Goal: Transaction & Acquisition: Purchase product/service

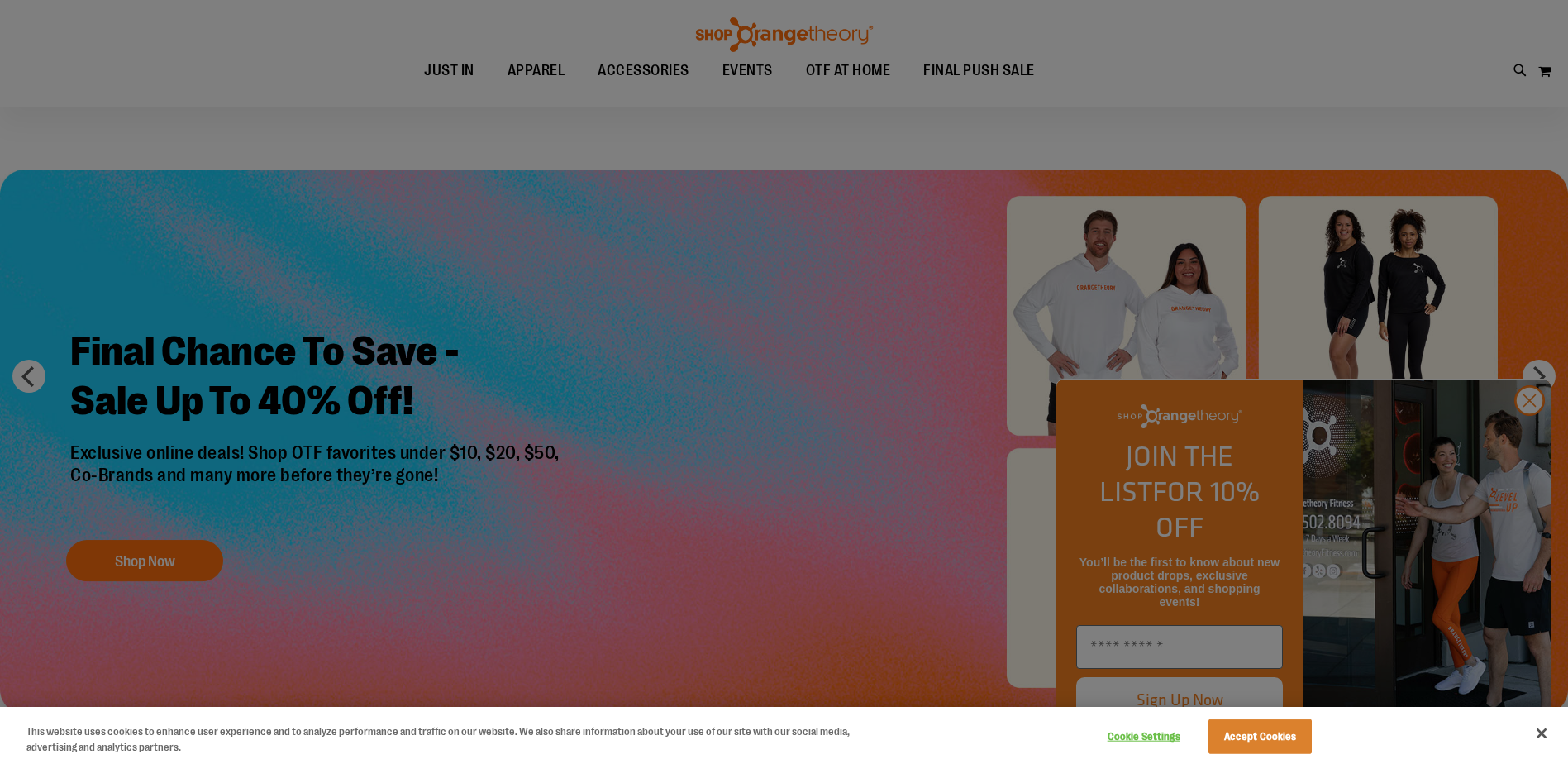
scroll to position [20, 0]
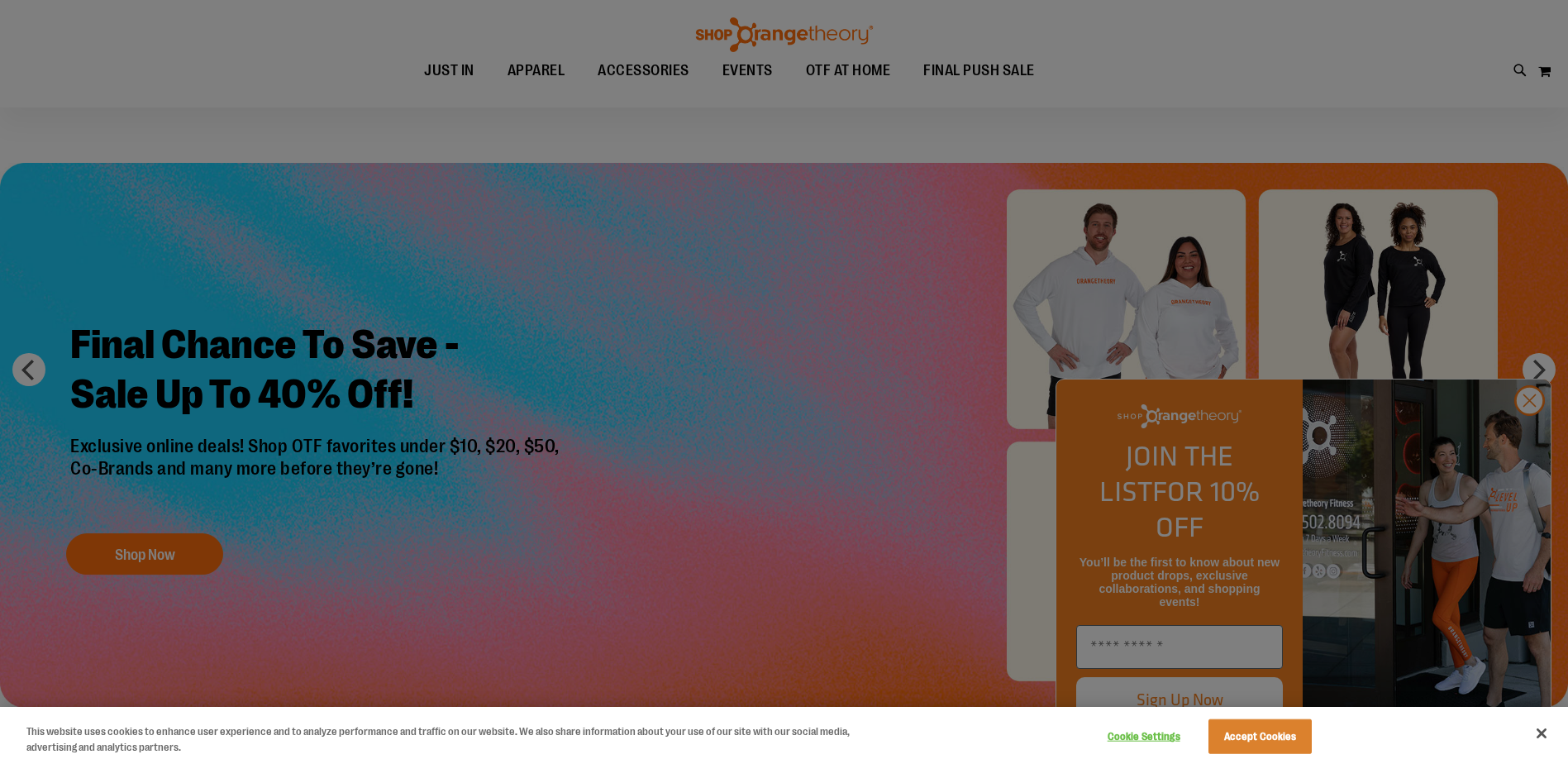
click at [1531, 437] on div at bounding box center [784, 382] width 1568 height 764
click at [1529, 433] on div at bounding box center [784, 382] width 1568 height 764
click at [1241, 732] on button "Accept Cookies" at bounding box center [1260, 736] width 103 height 35
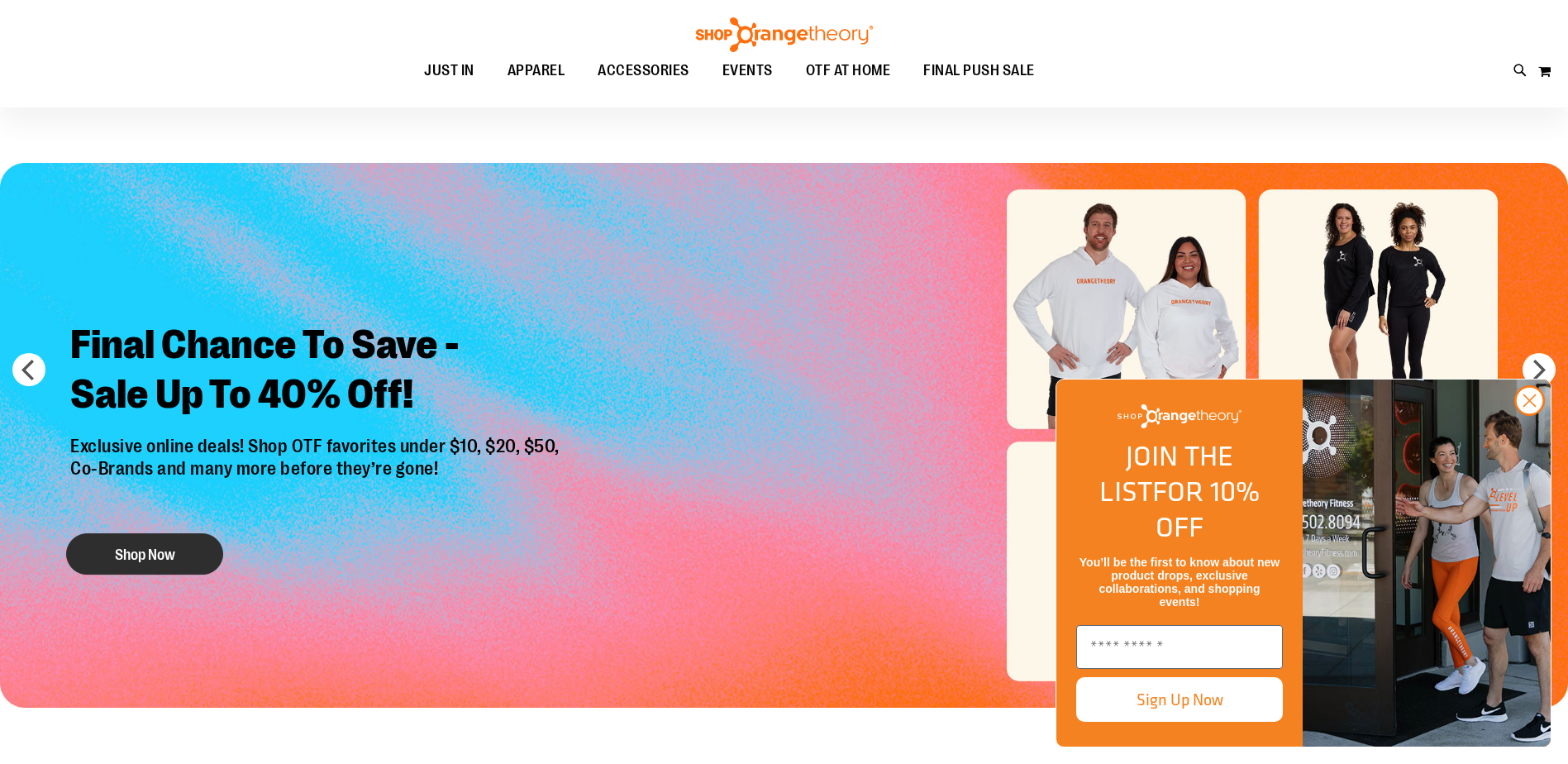
click at [192, 555] on button "Shop Now" at bounding box center [144, 554] width 157 height 41
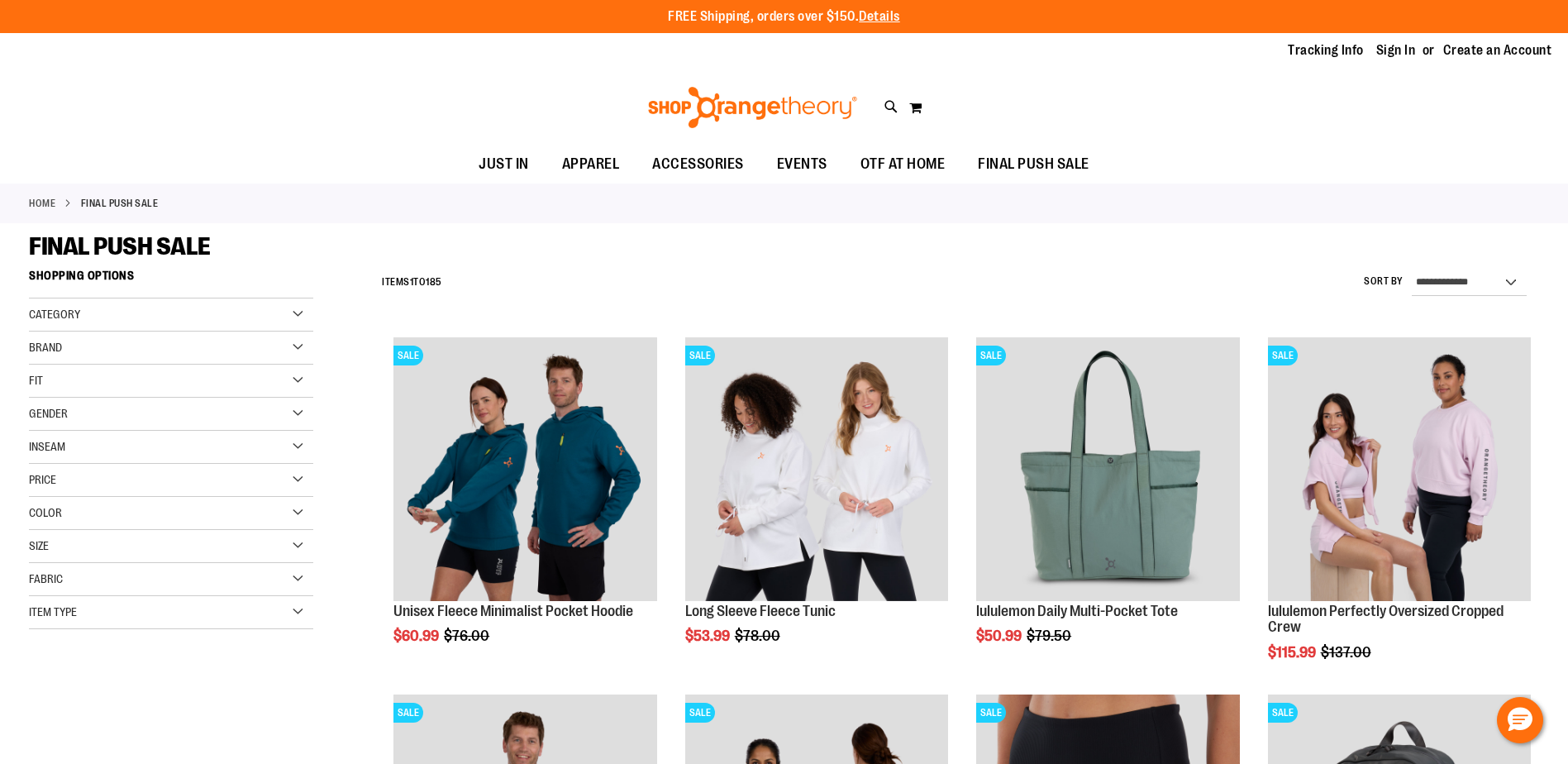
click at [297, 342] on div "Brand" at bounding box center [170, 348] width 284 height 33
click at [79, 411] on link "lululemon" at bounding box center [161, 415] width 273 height 17
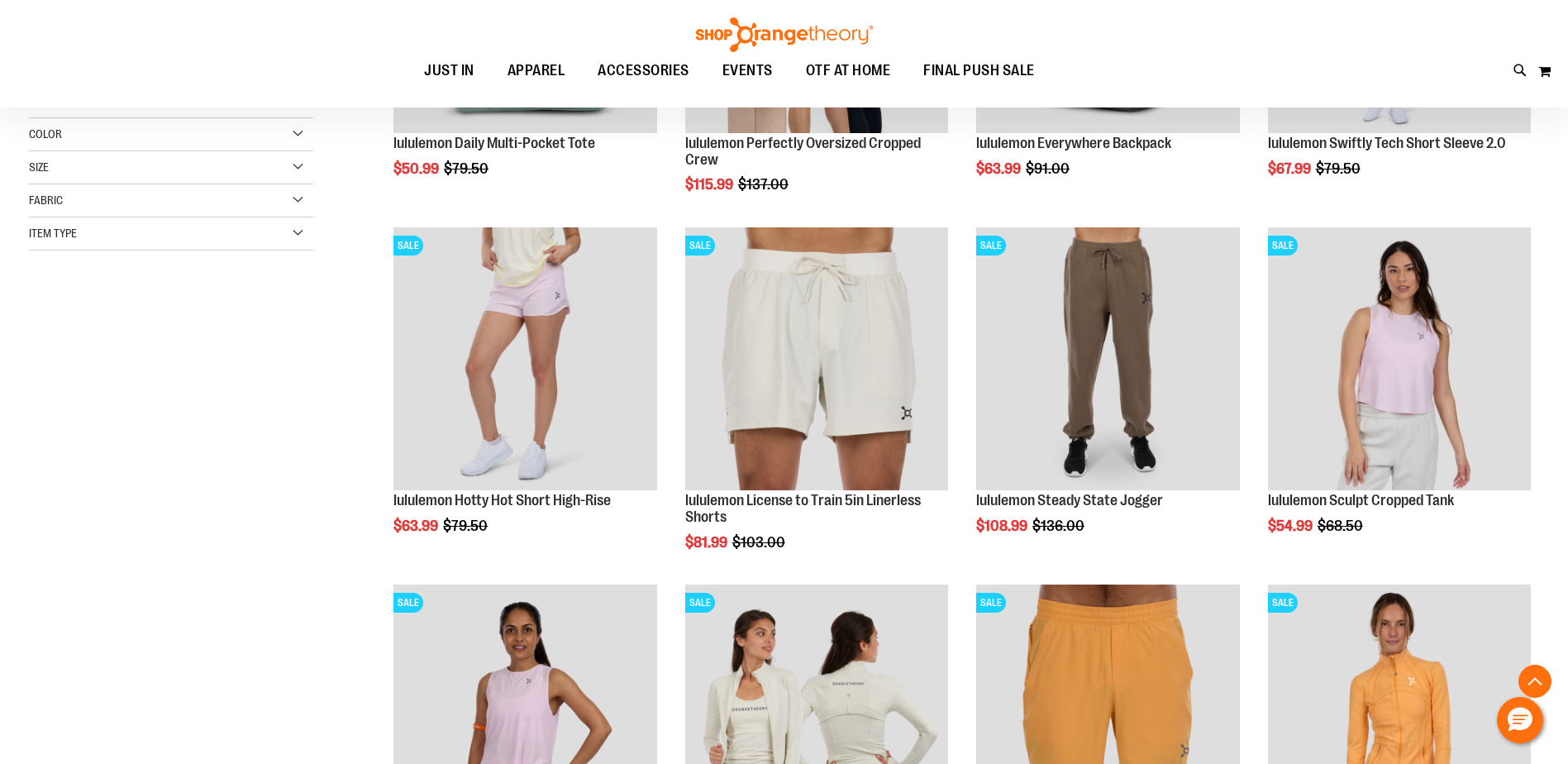
scroll to position [468, 0]
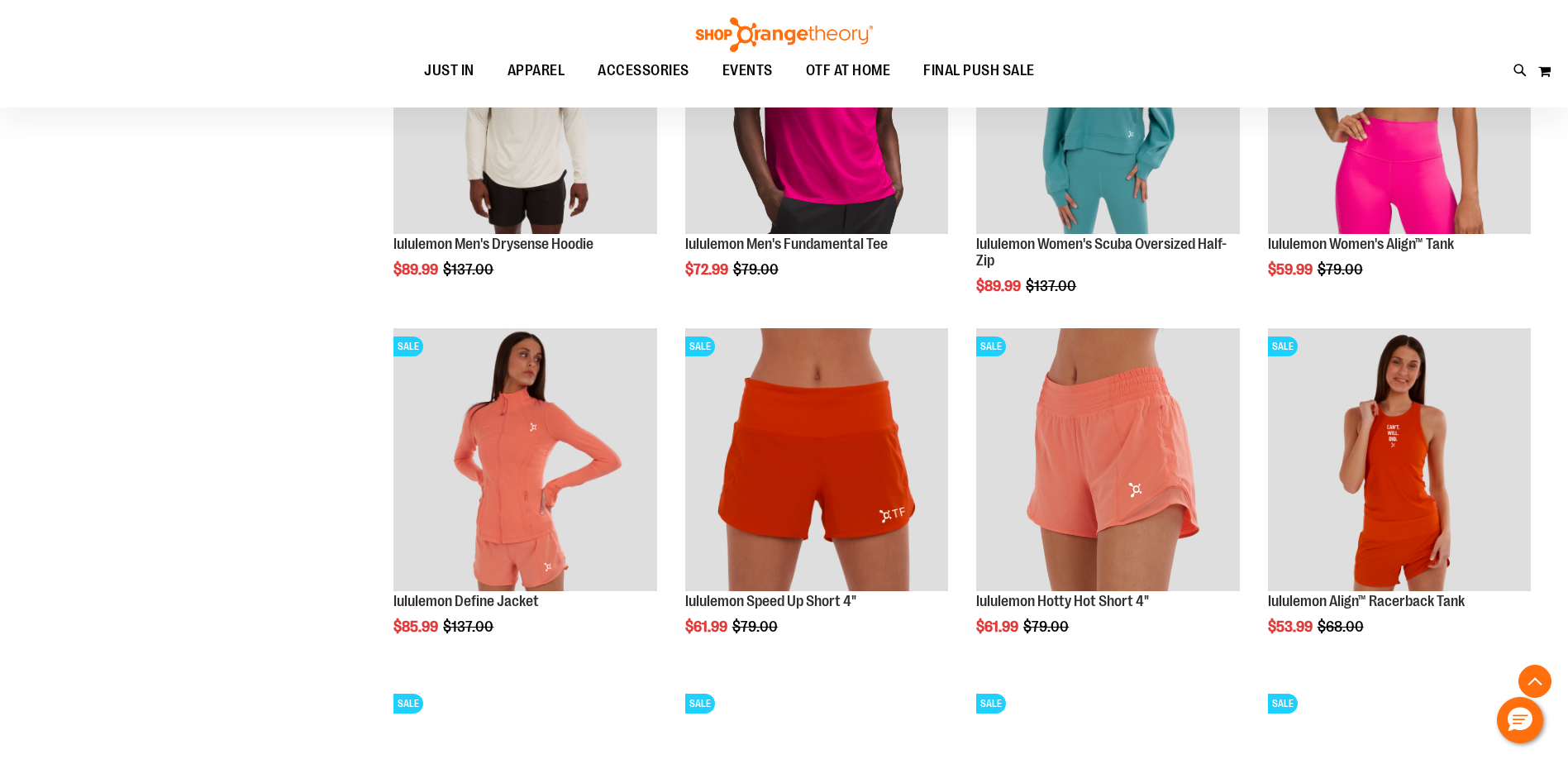
scroll to position [1439, 0]
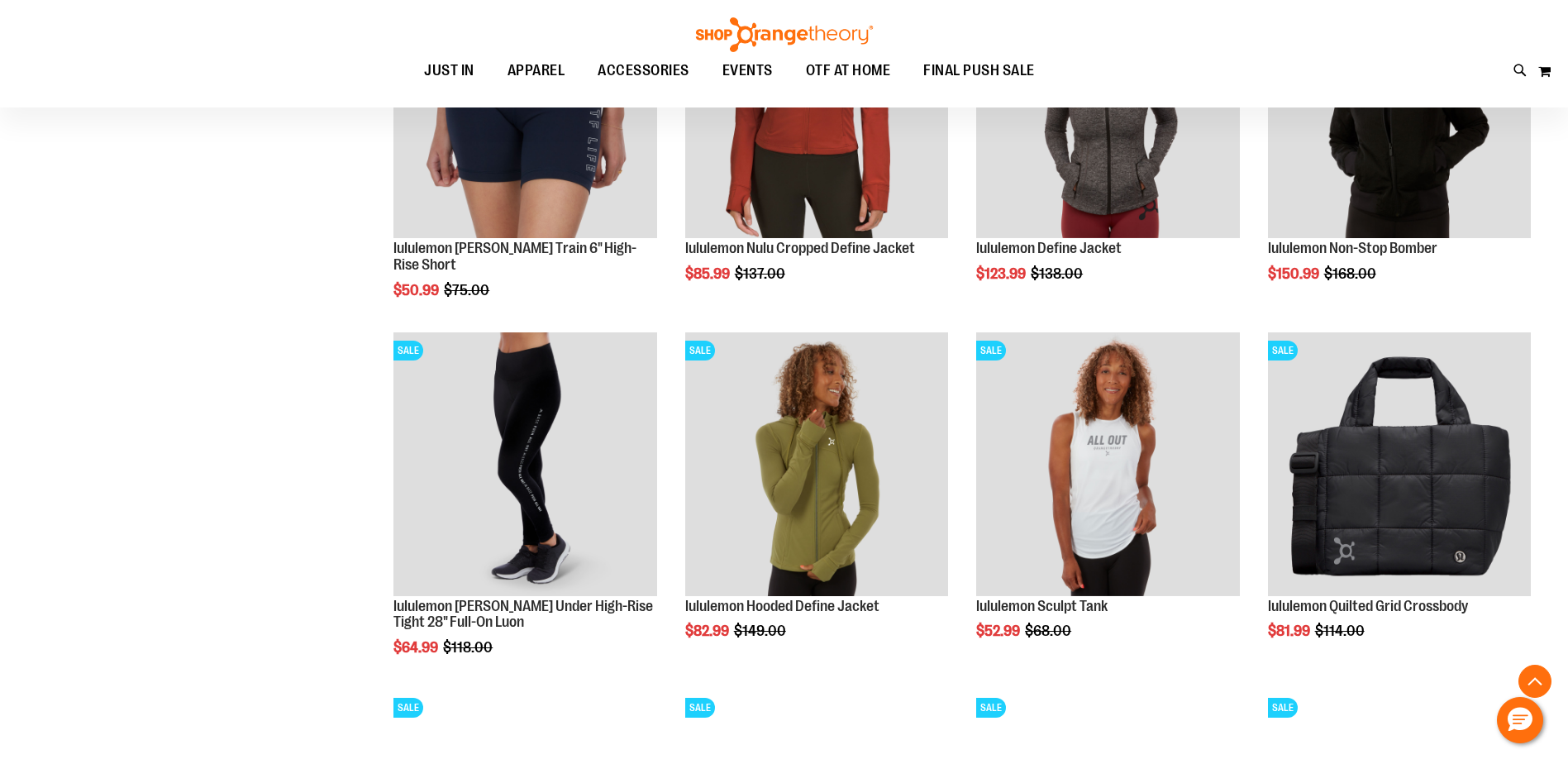
scroll to position [2265, 0]
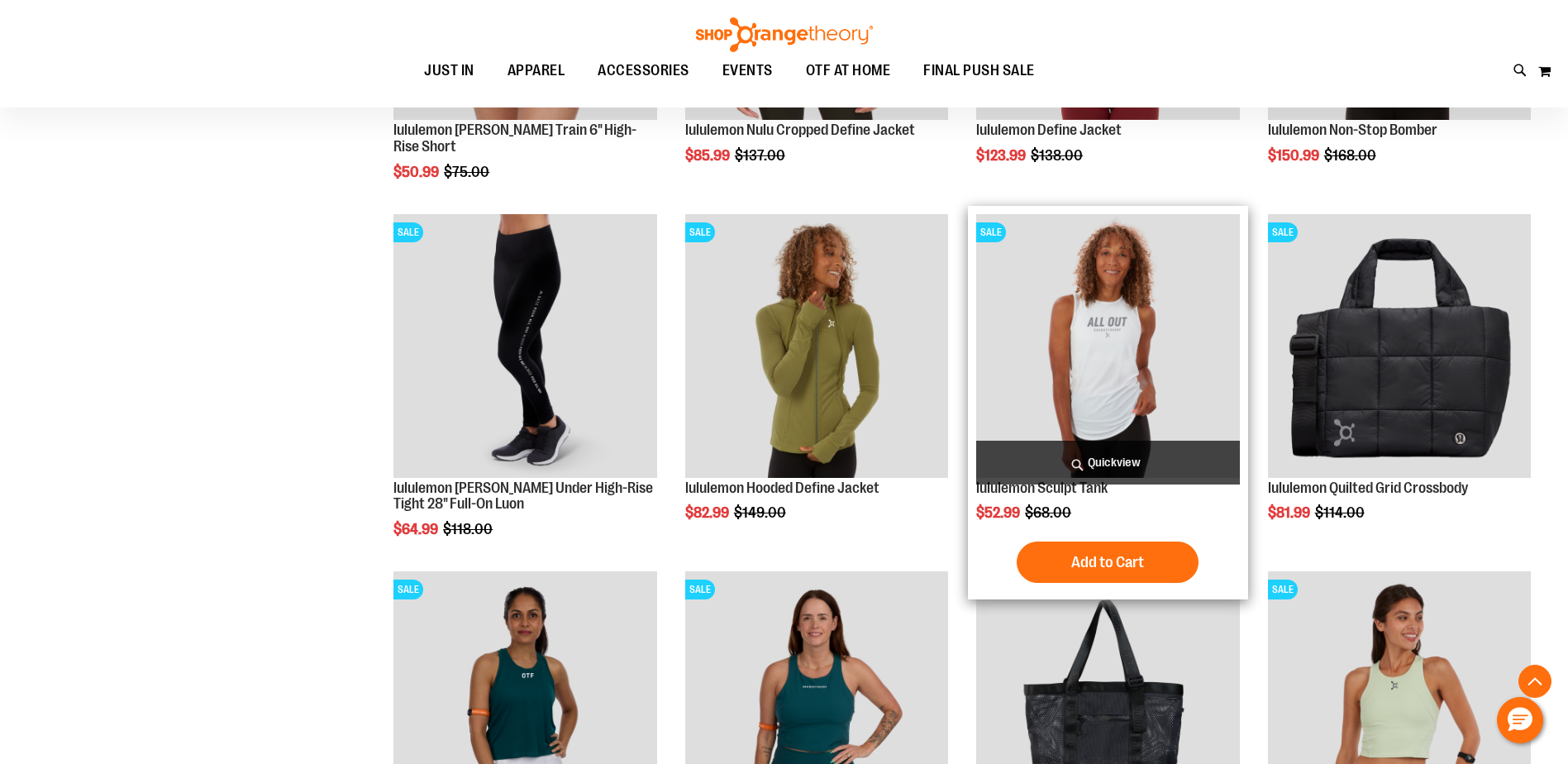
click at [1137, 349] on img "product" at bounding box center [1107, 345] width 263 height 263
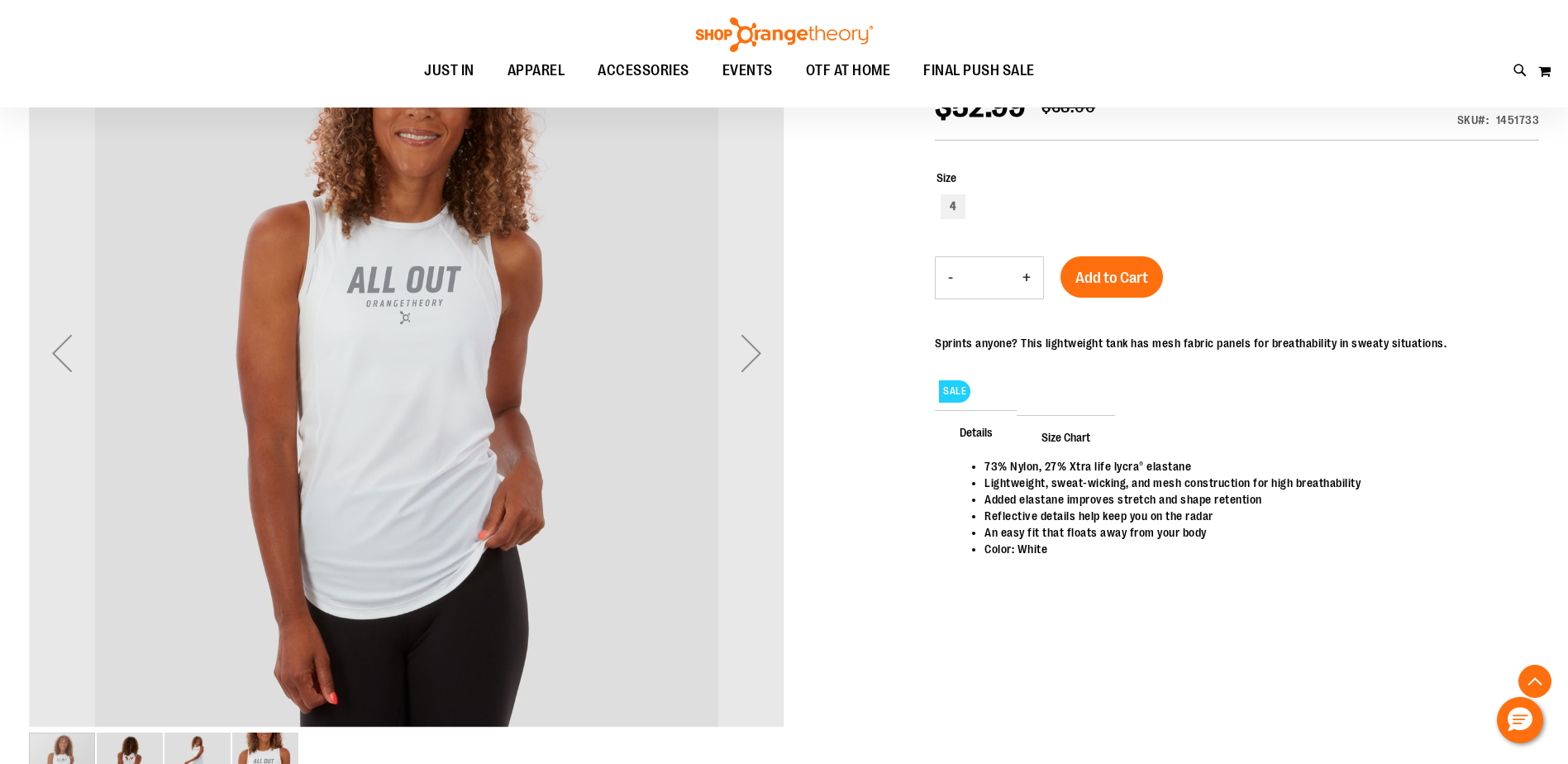
scroll to position [206, 0]
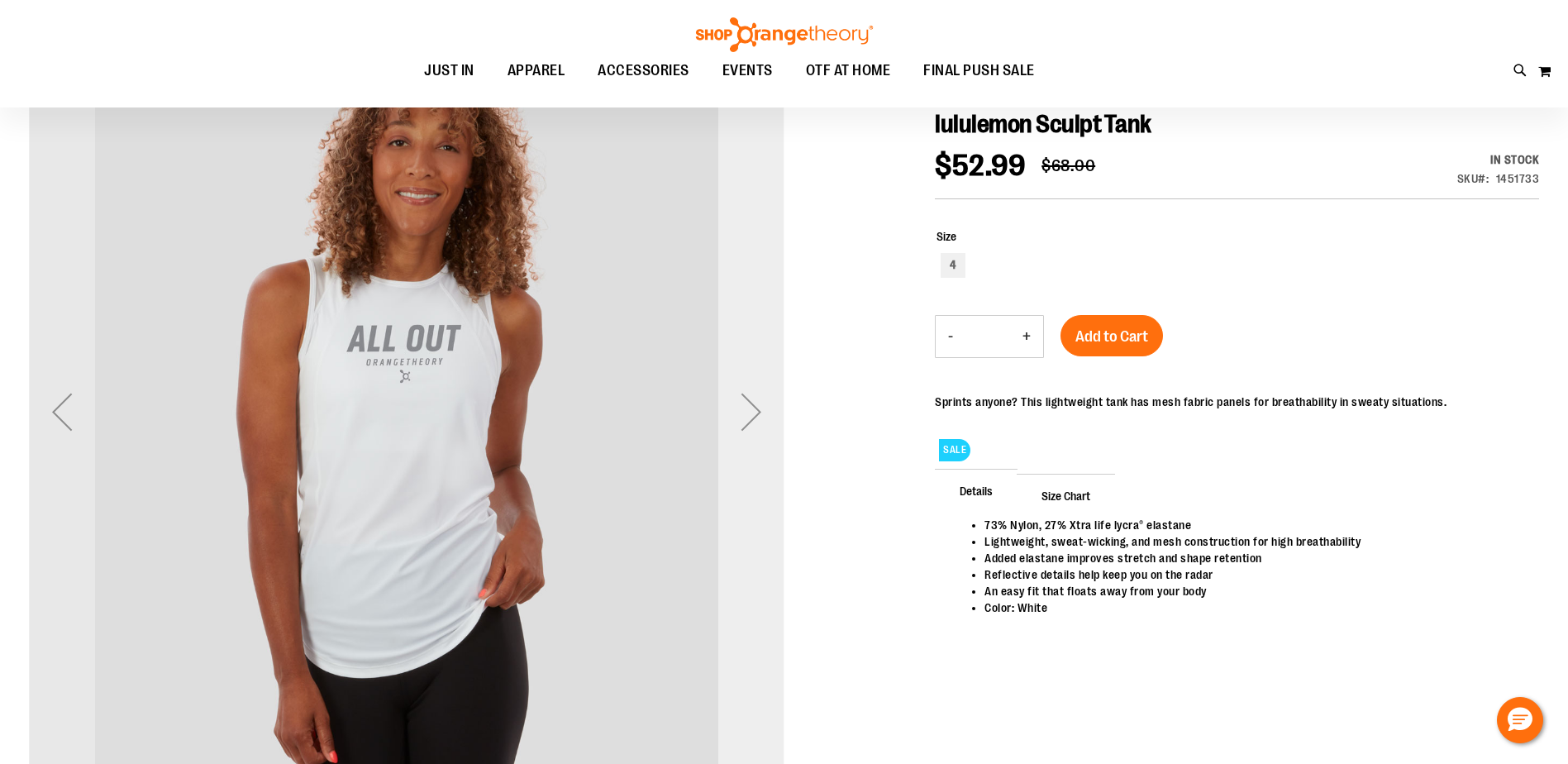
click at [754, 410] on div "Next" at bounding box center [751, 412] width 66 height 66
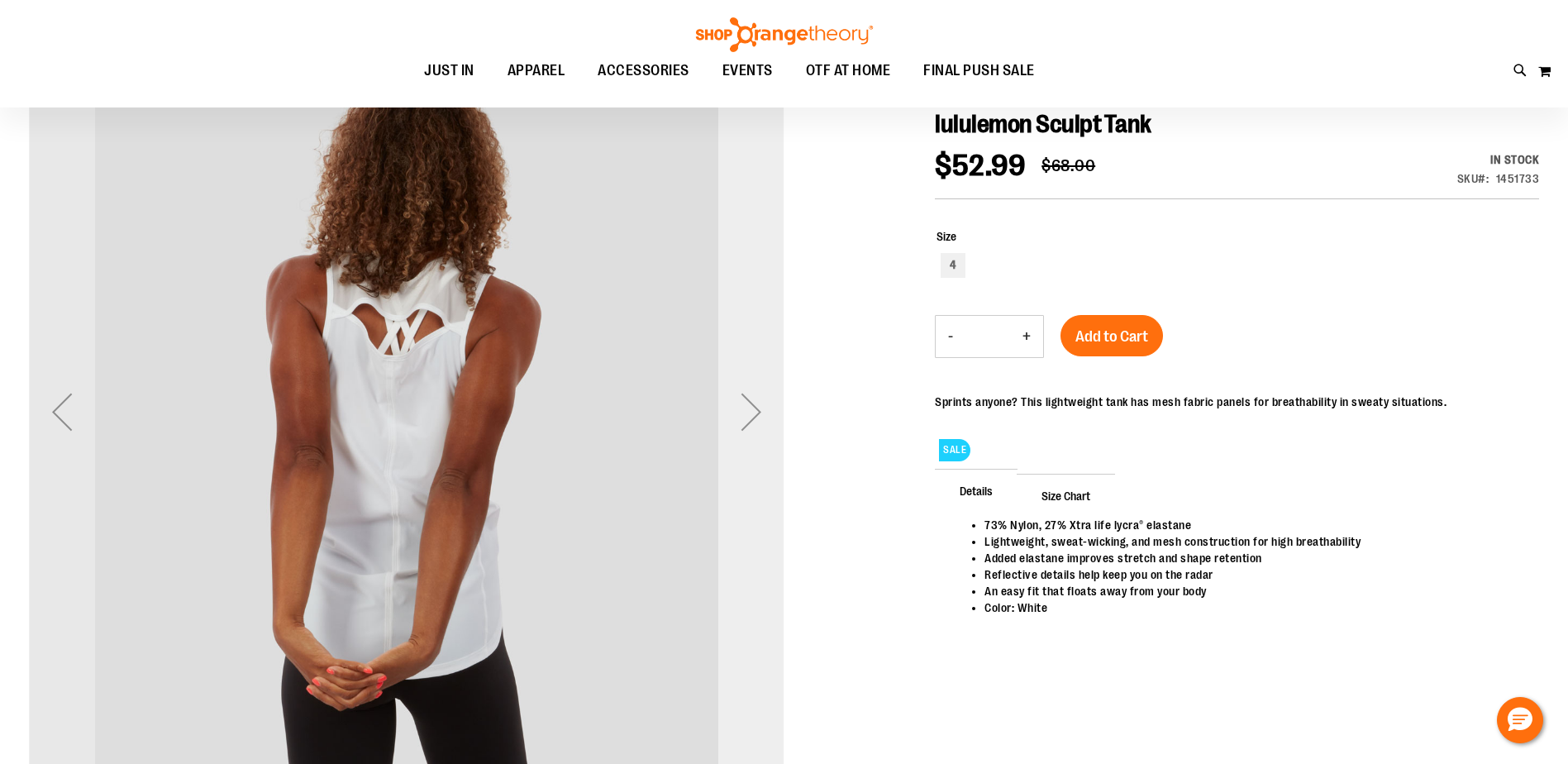
click at [754, 410] on div "Next" at bounding box center [751, 412] width 66 height 66
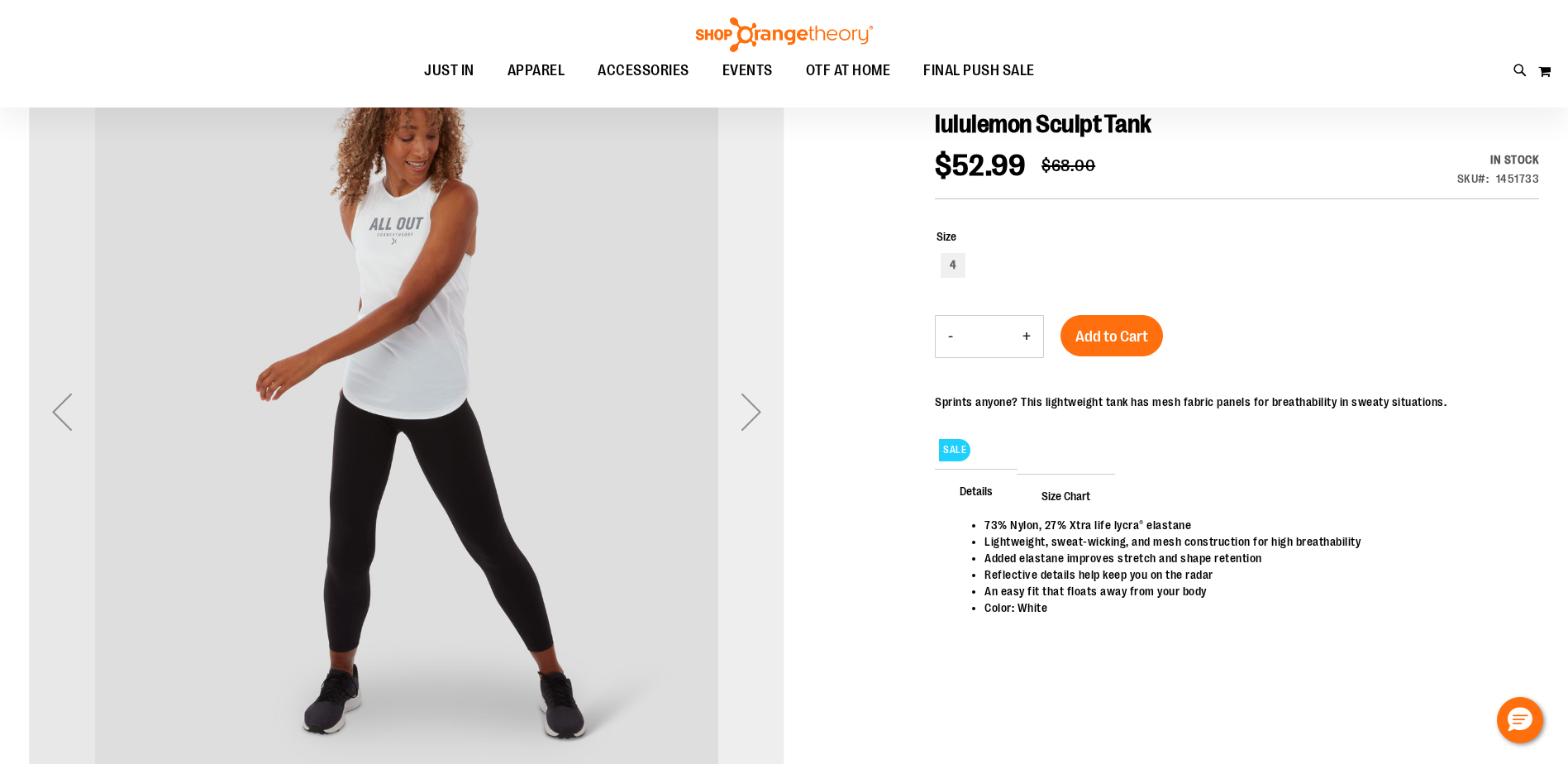
click at [754, 410] on div "Next" at bounding box center [751, 412] width 66 height 66
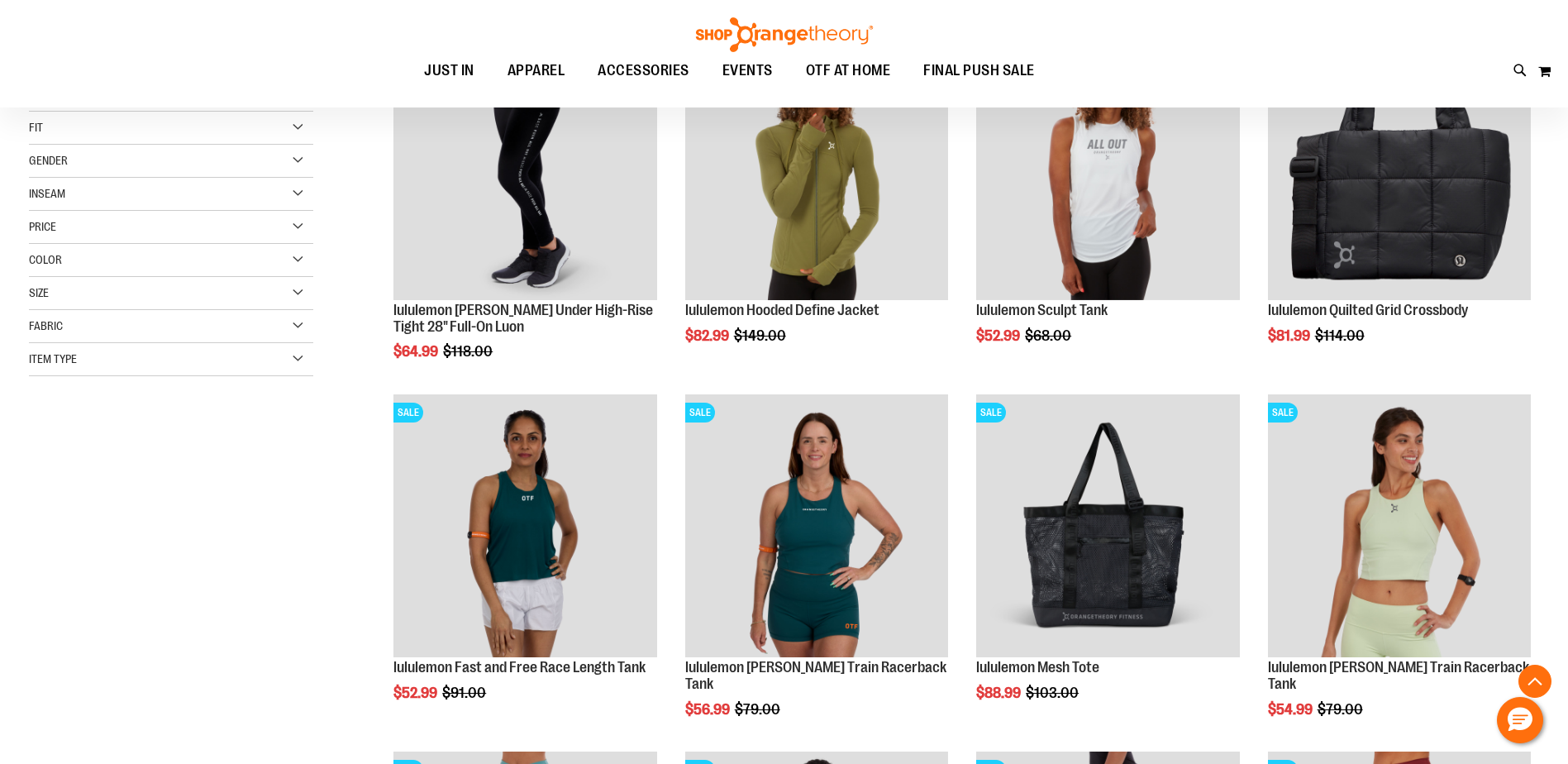
scroll to position [350, 0]
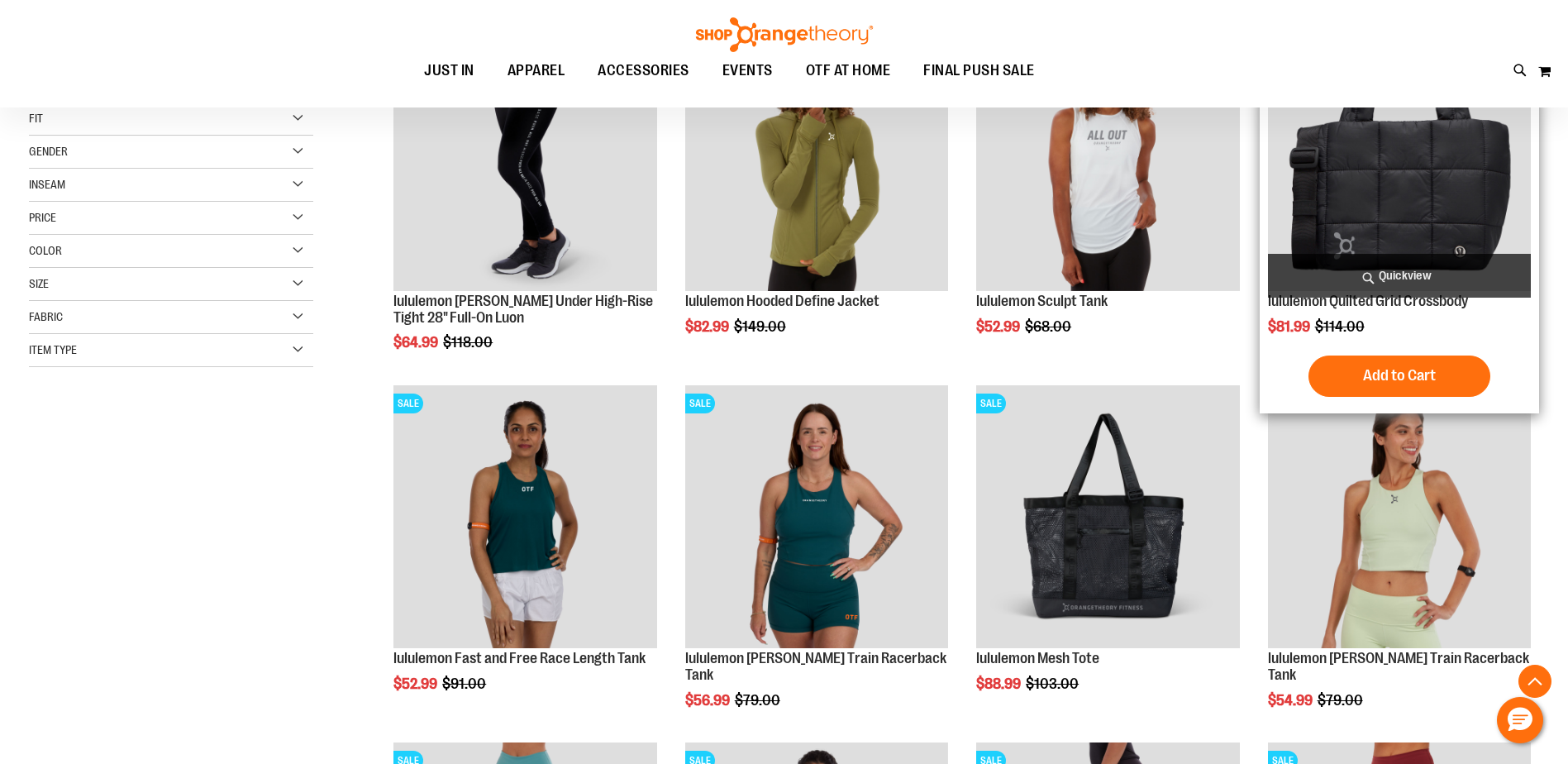
click at [1423, 173] on img "product" at bounding box center [1399, 159] width 263 height 263
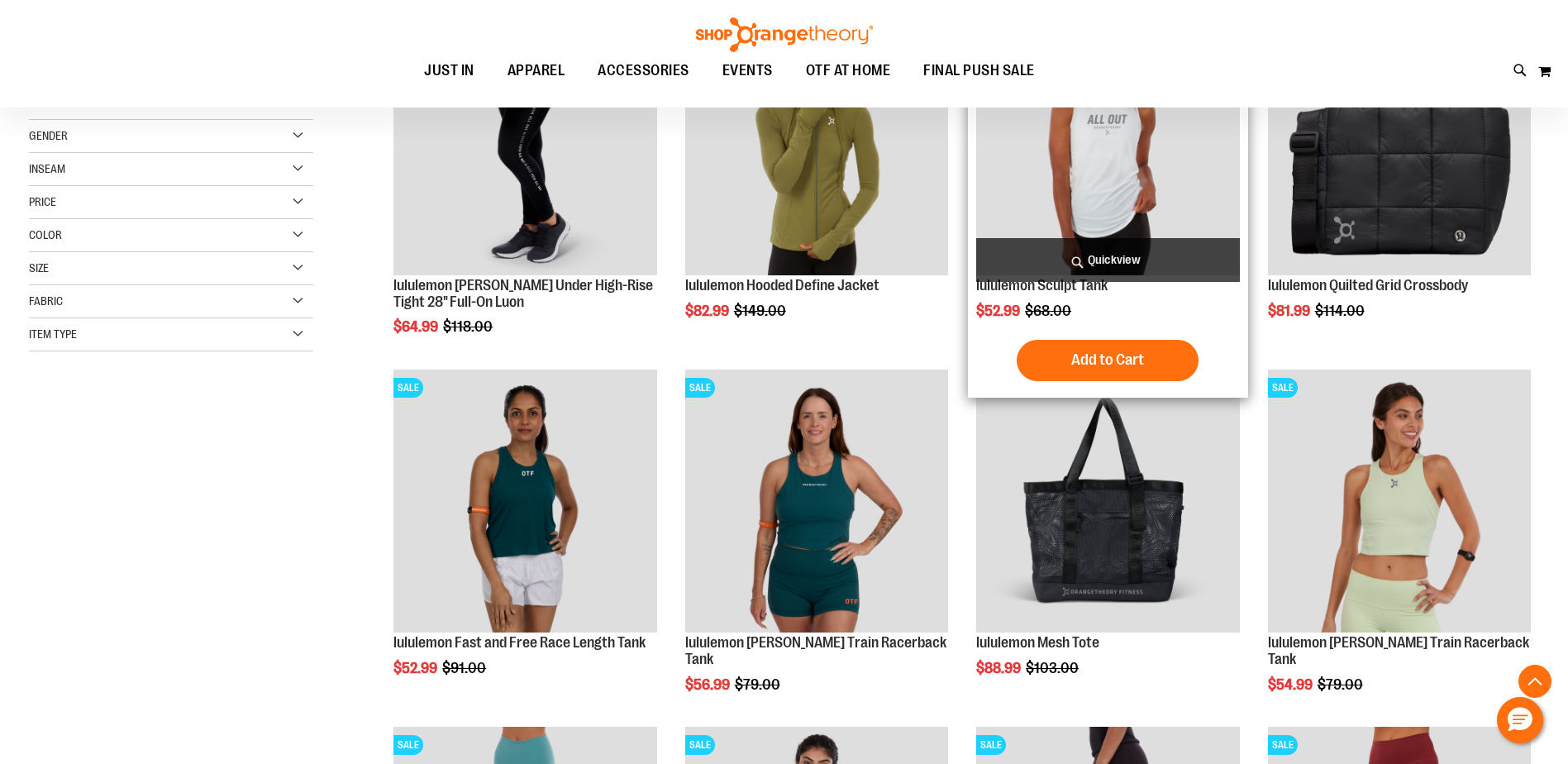
scroll to position [371, 0]
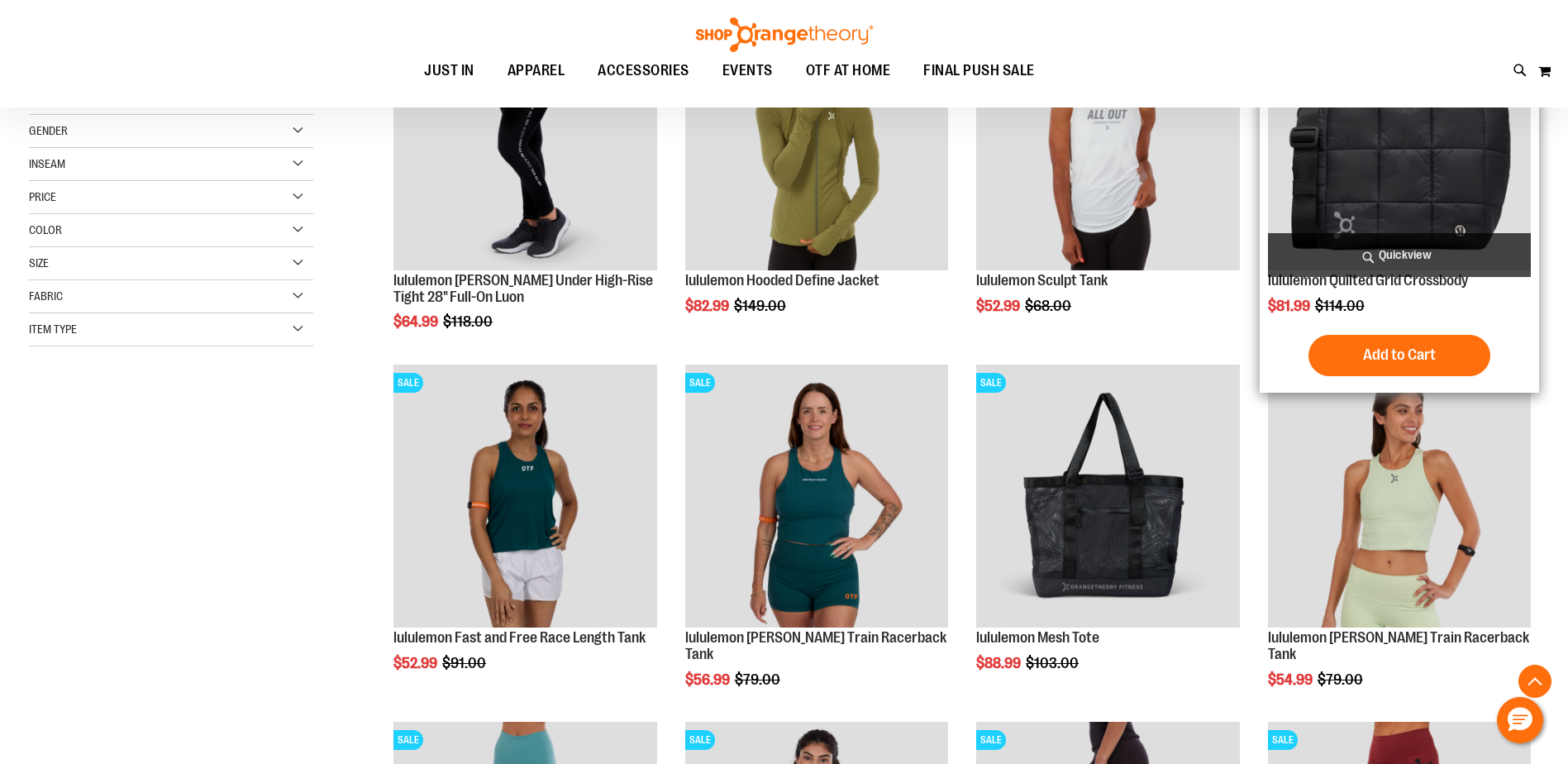
click at [1452, 188] on img "product" at bounding box center [1399, 137] width 263 height 263
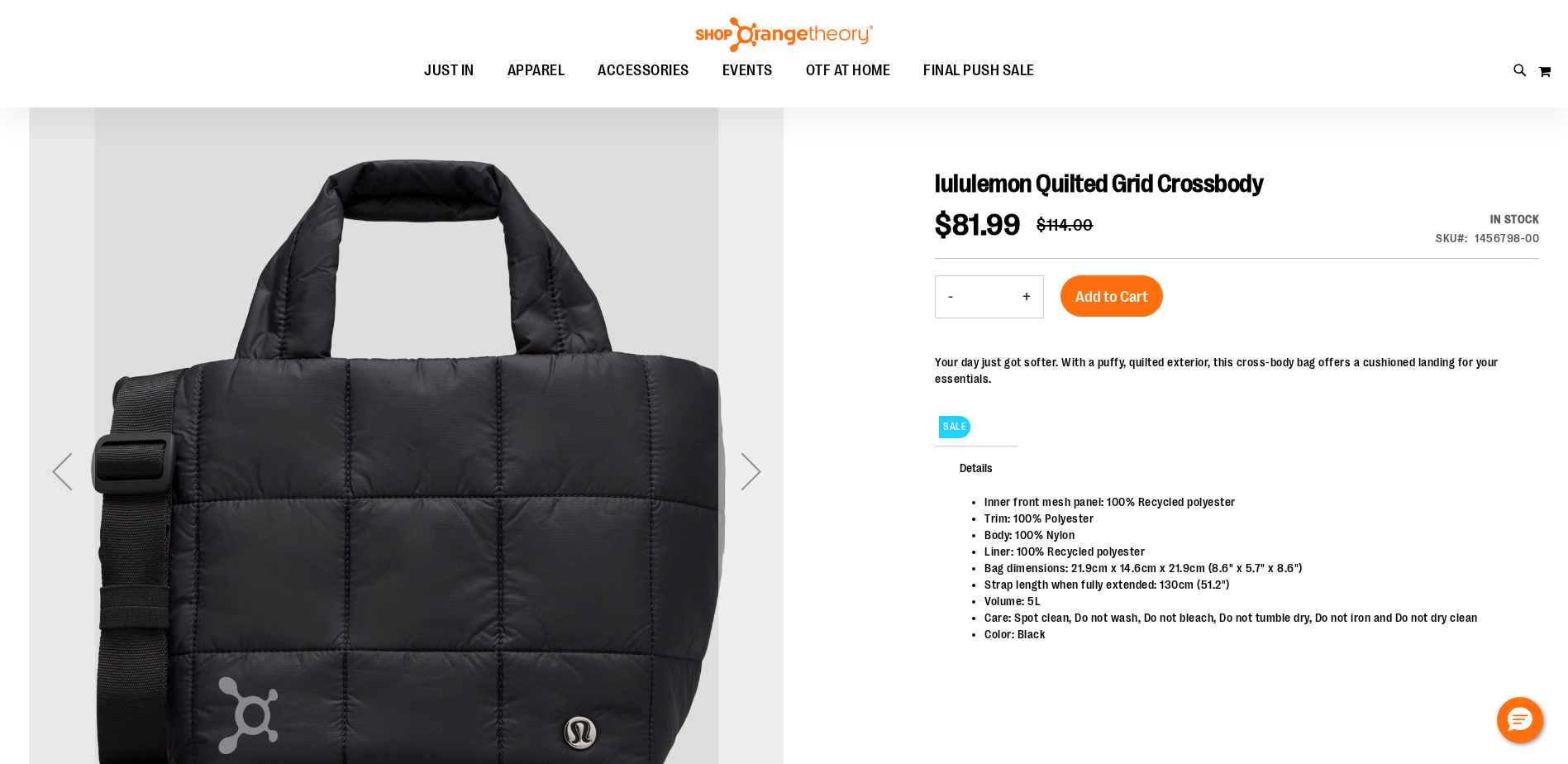
scroll to position [144, 0]
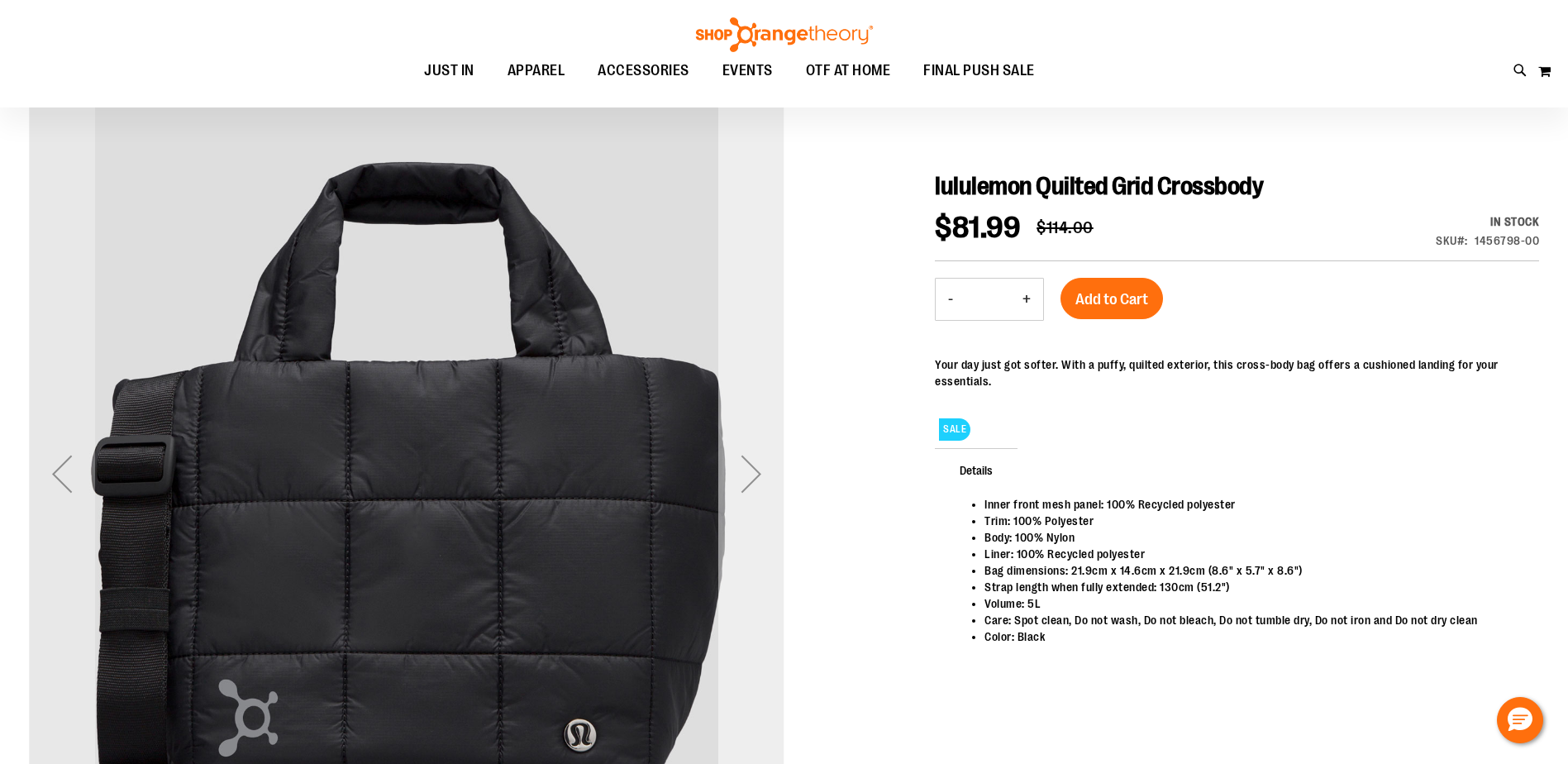
click at [751, 470] on div "Next" at bounding box center [751, 473] width 66 height 66
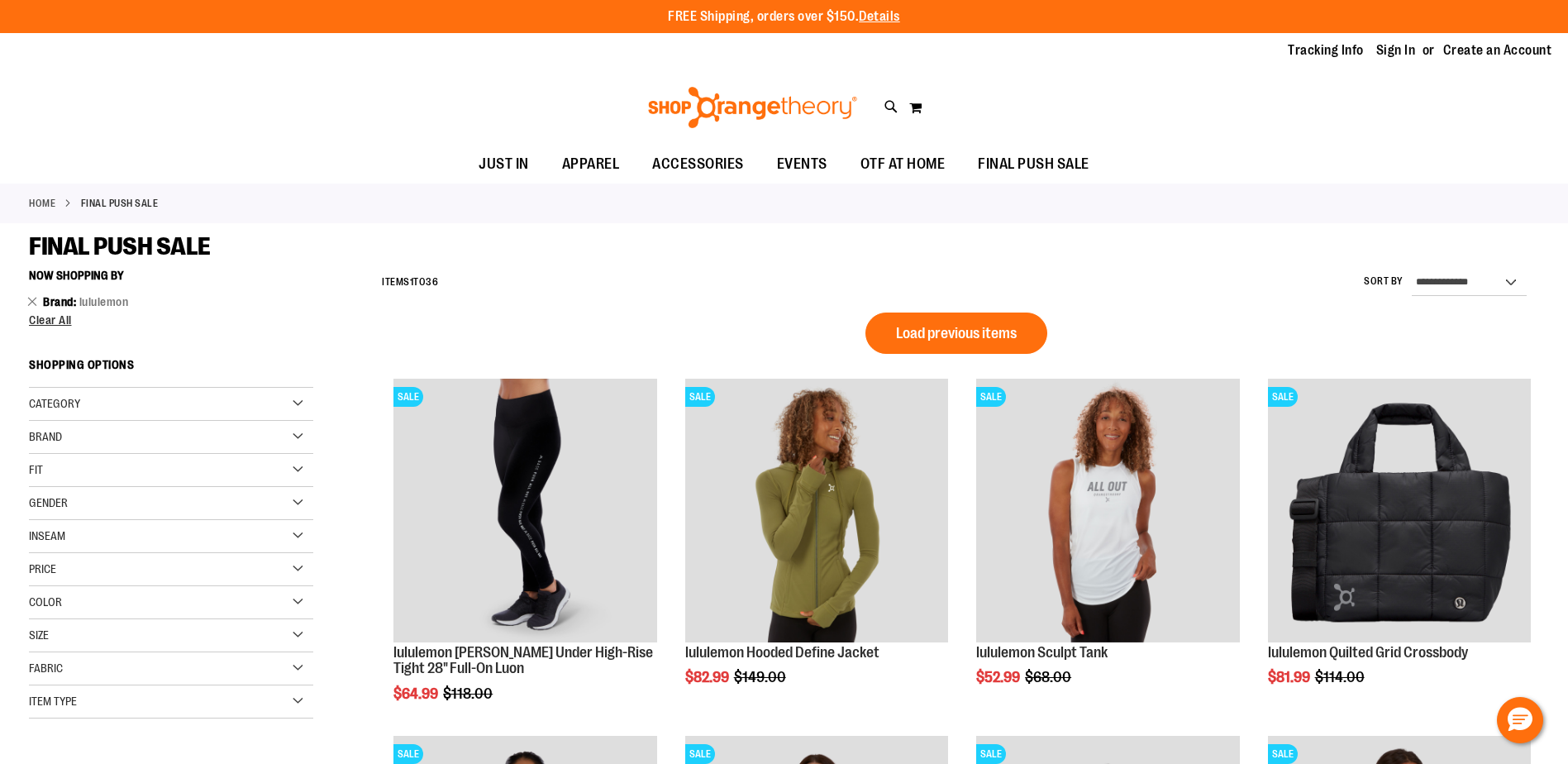
click at [45, 317] on span "Clear All" at bounding box center [50, 319] width 43 height 13
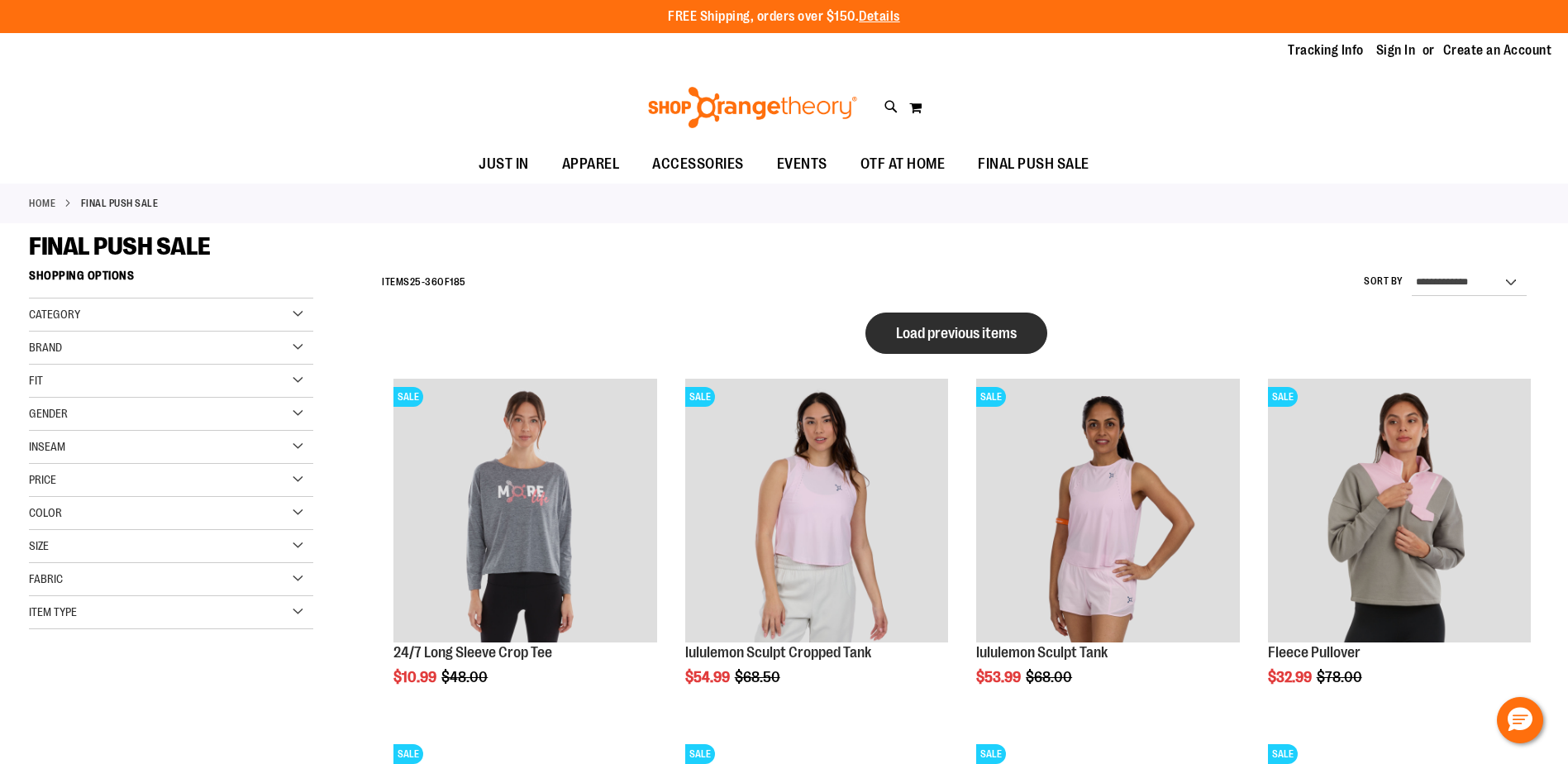
click at [973, 333] on span "Load previous items" at bounding box center [956, 333] width 120 height 17
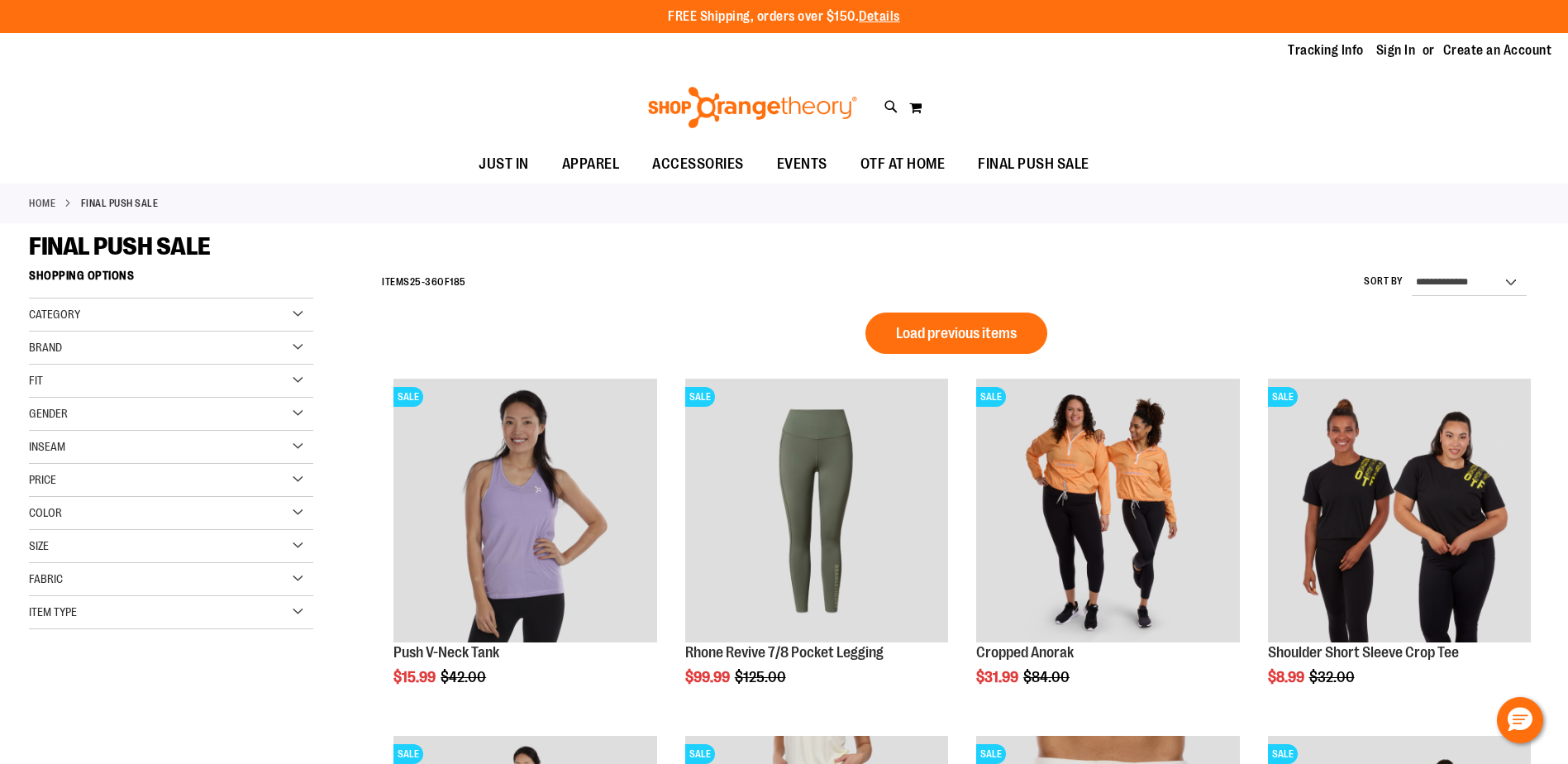
click at [966, 330] on span "Load previous items" at bounding box center [956, 333] width 120 height 17
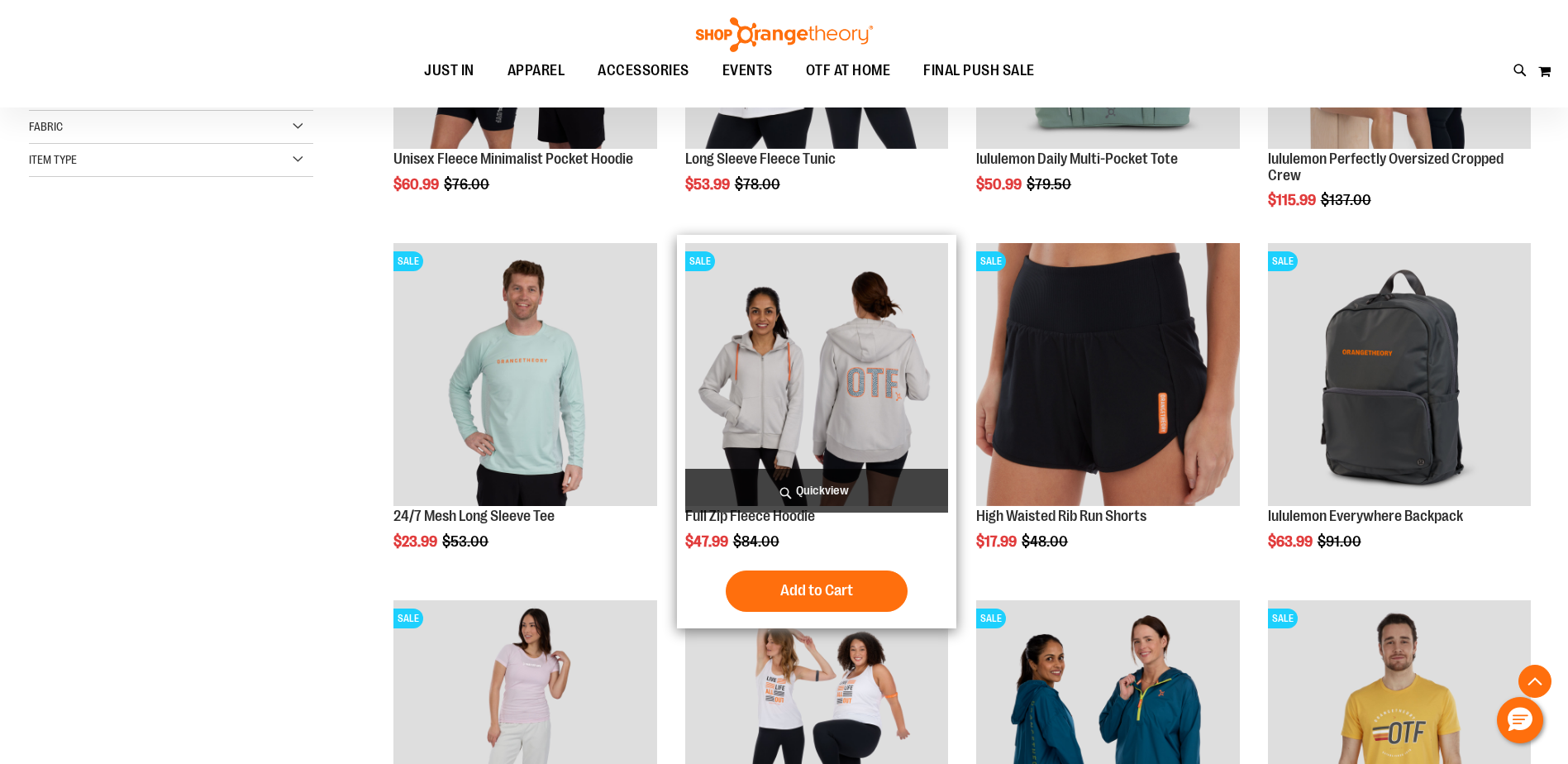
scroll to position [454, 0]
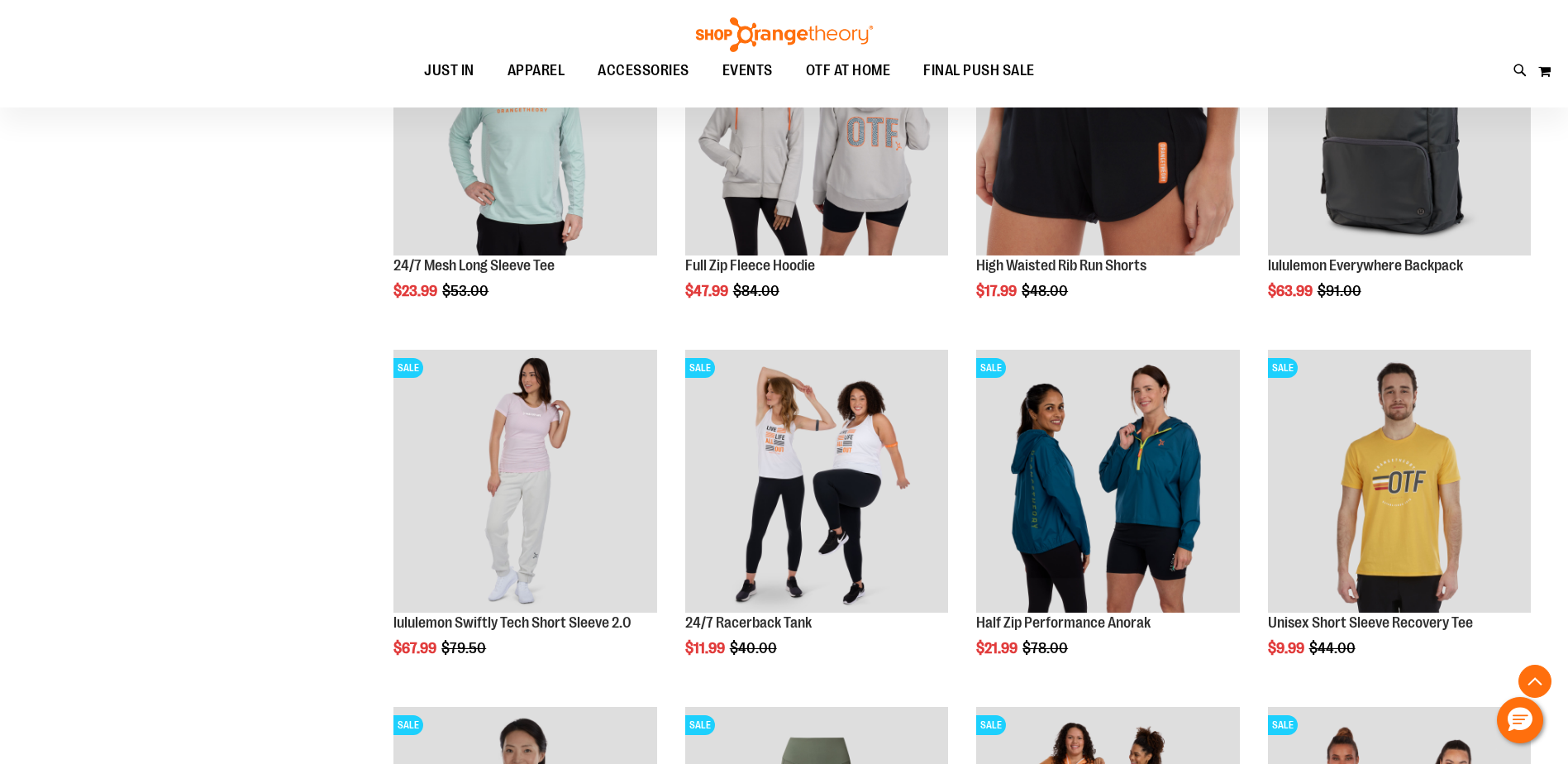
scroll to position [722, 0]
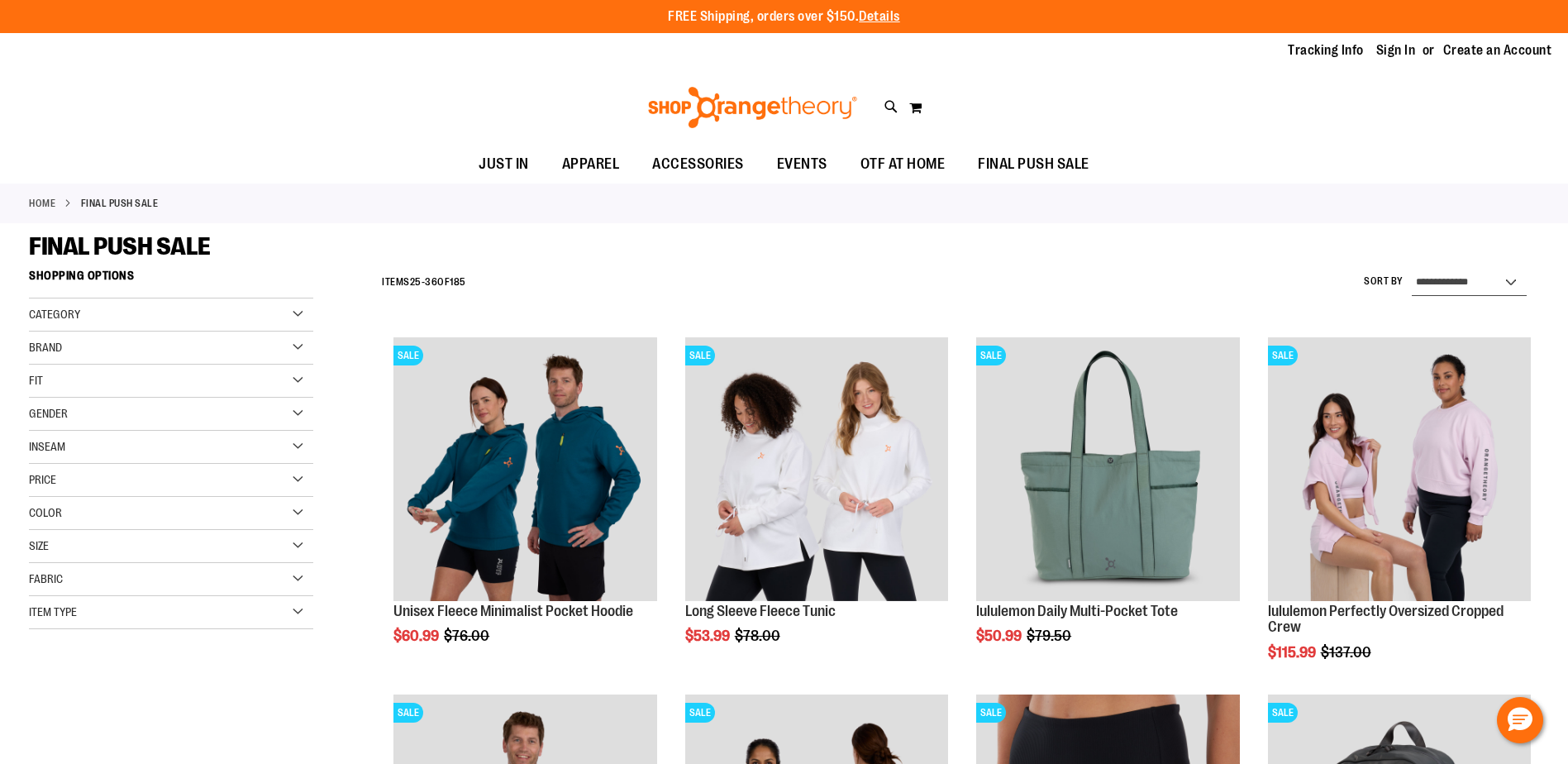
click at [1510, 278] on select "**********" at bounding box center [1468, 283] width 115 height 27
select select "*********"
click at [1411, 269] on select "**********" at bounding box center [1468, 283] width 115 height 27
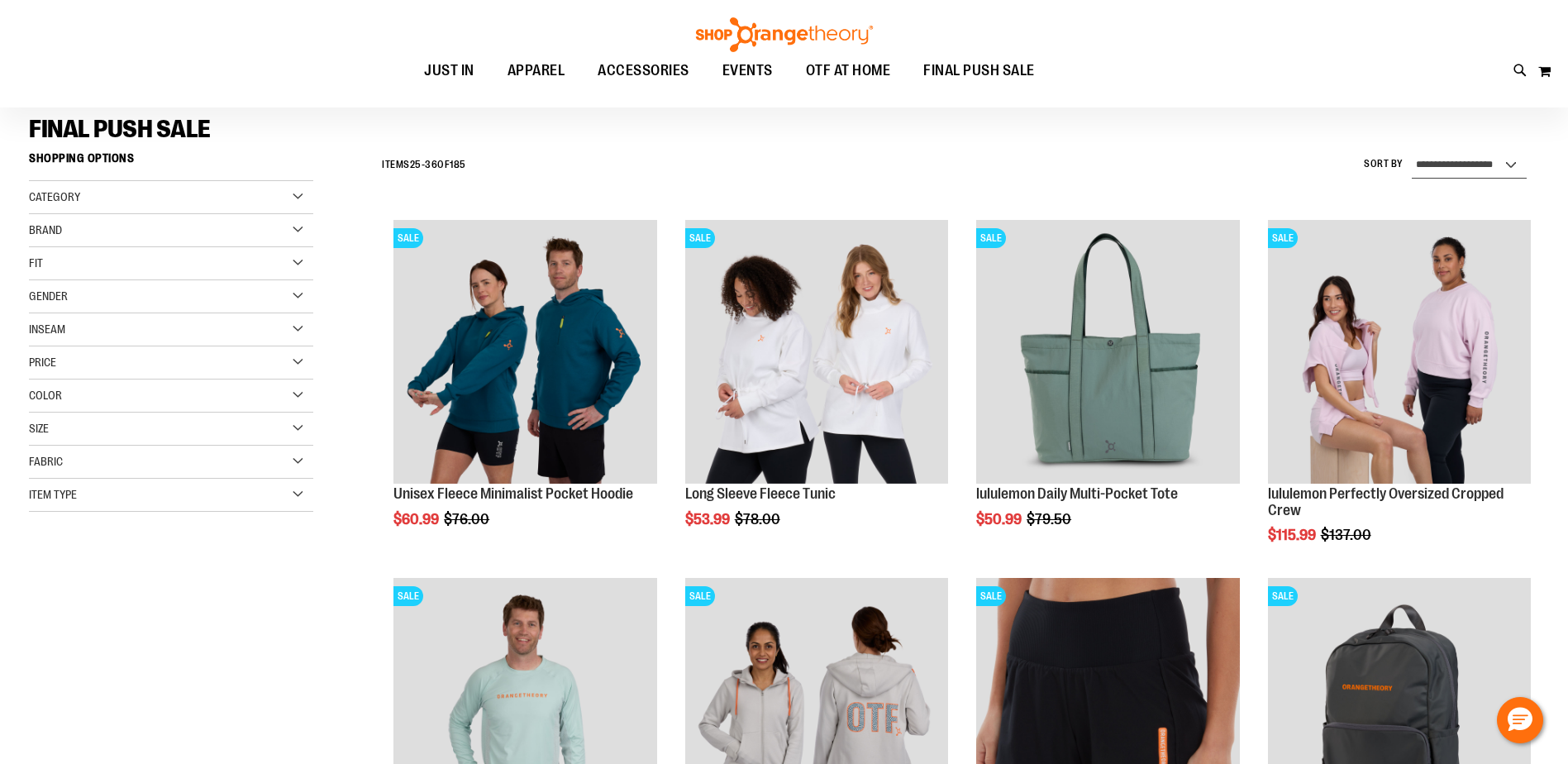
scroll to position [75, 0]
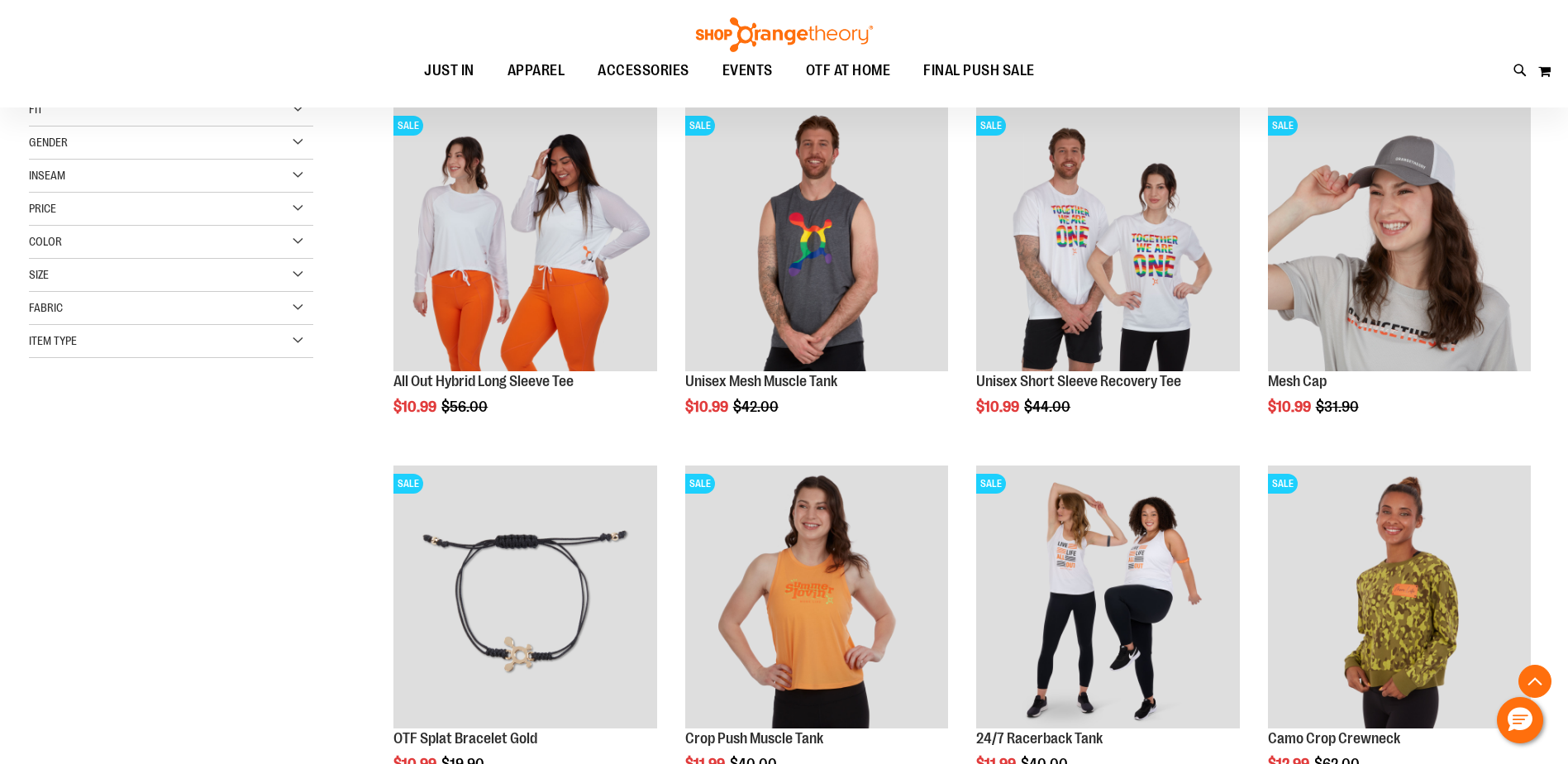
scroll to position [323, 0]
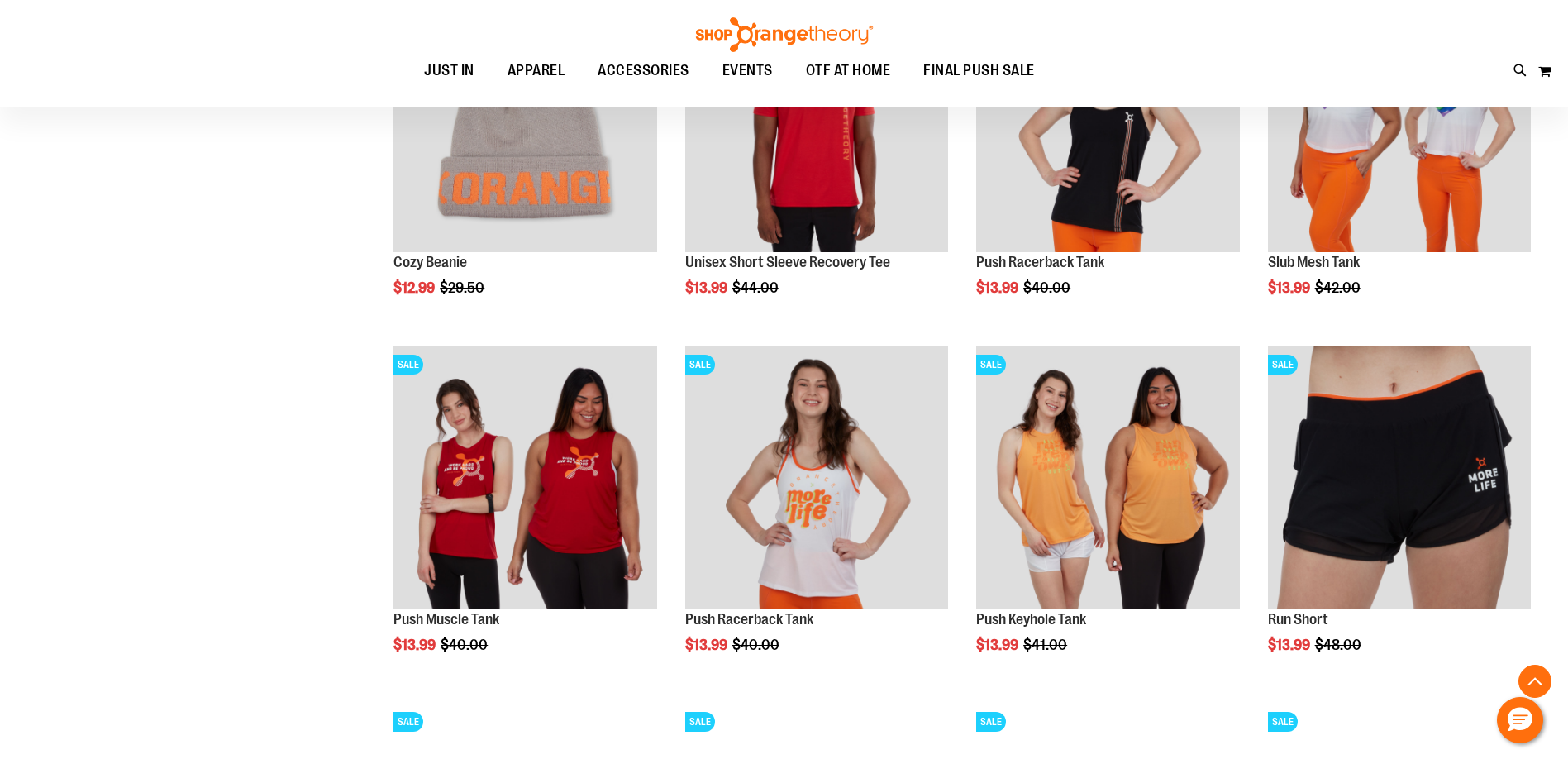
scroll to position [1462, 0]
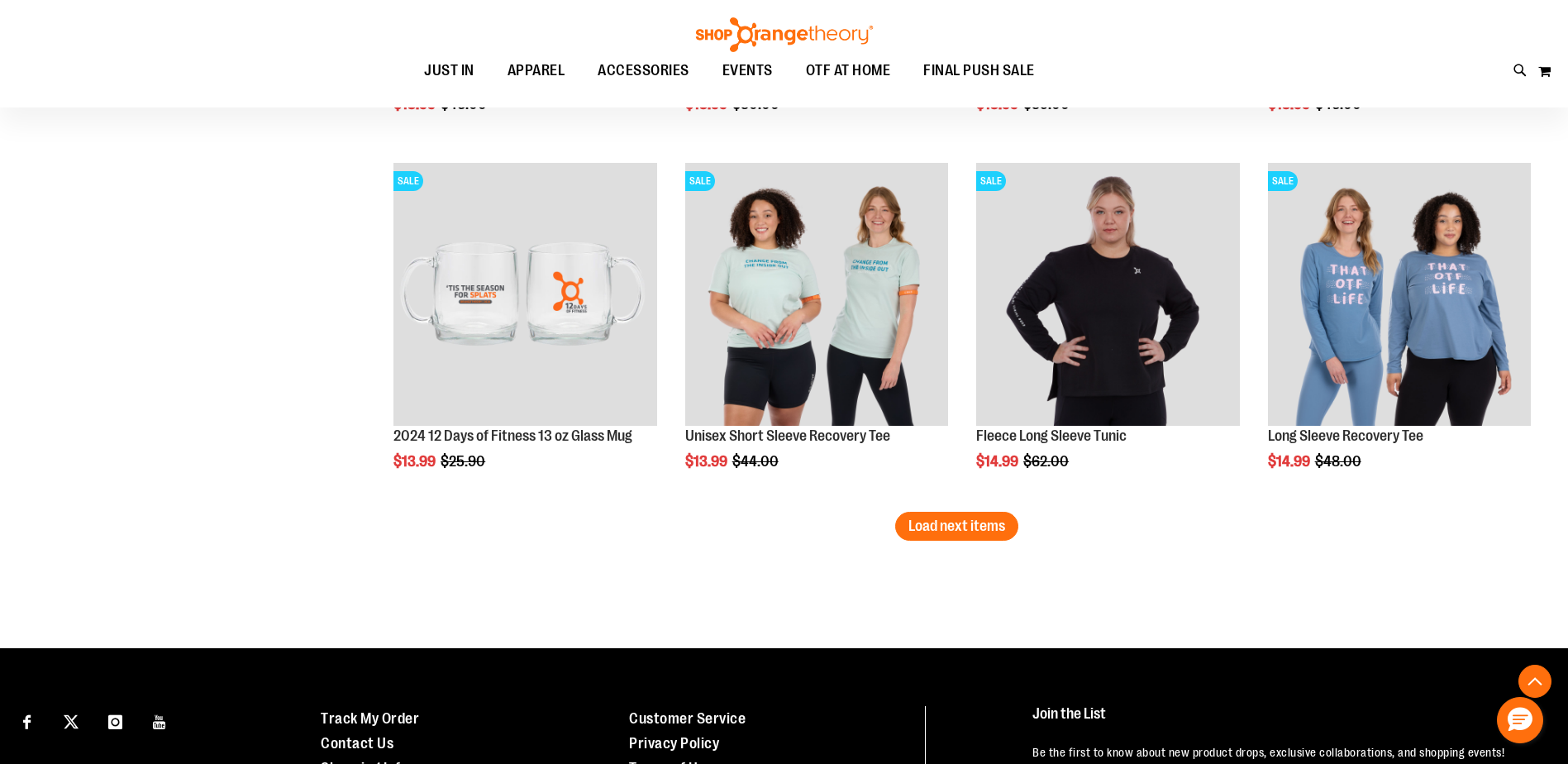
scroll to position [3074, 0]
